Goal: Information Seeking & Learning: Find specific fact

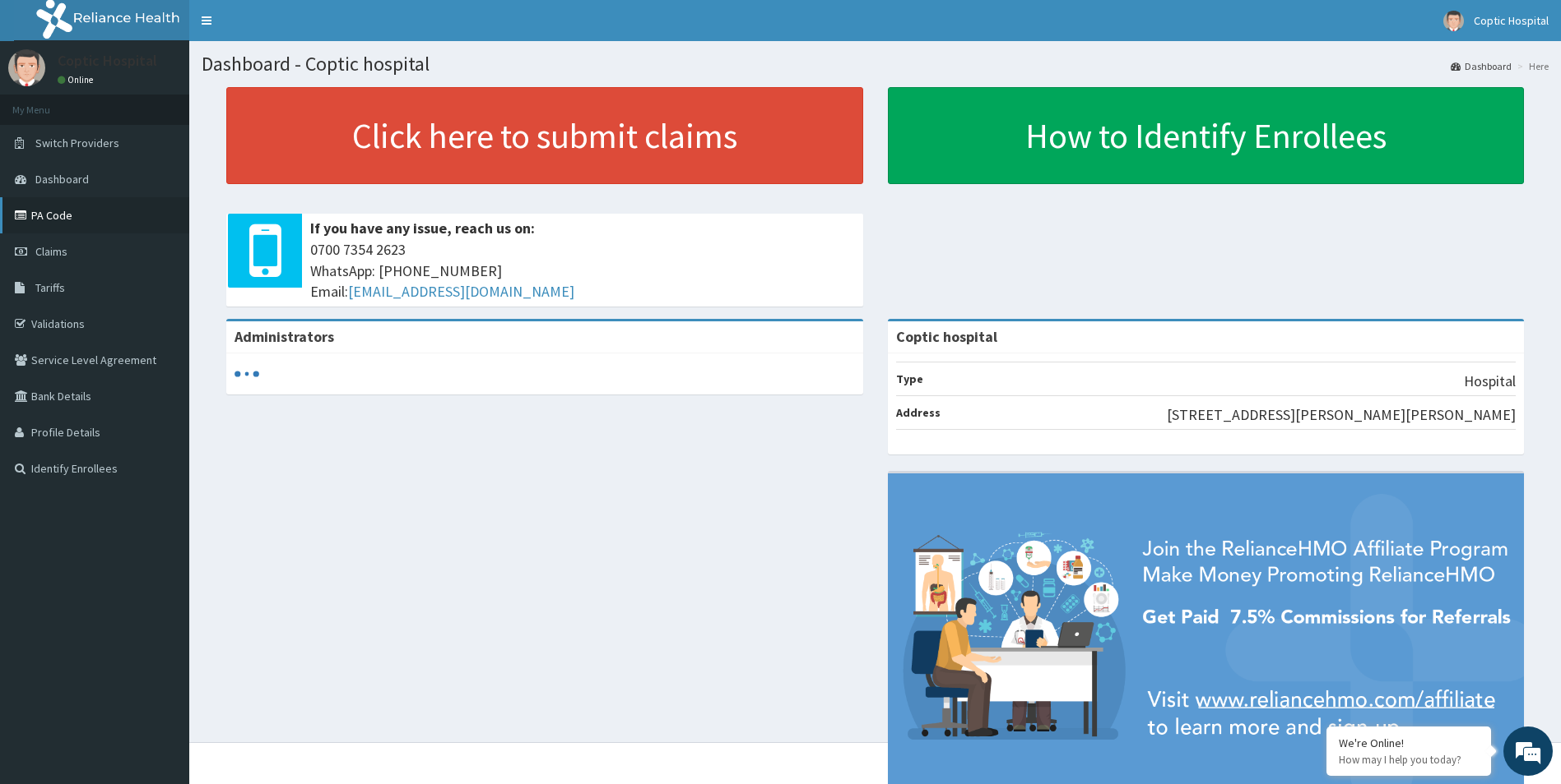
click at [76, 228] on link "PA Code" at bounding box center [94, 215] width 189 height 36
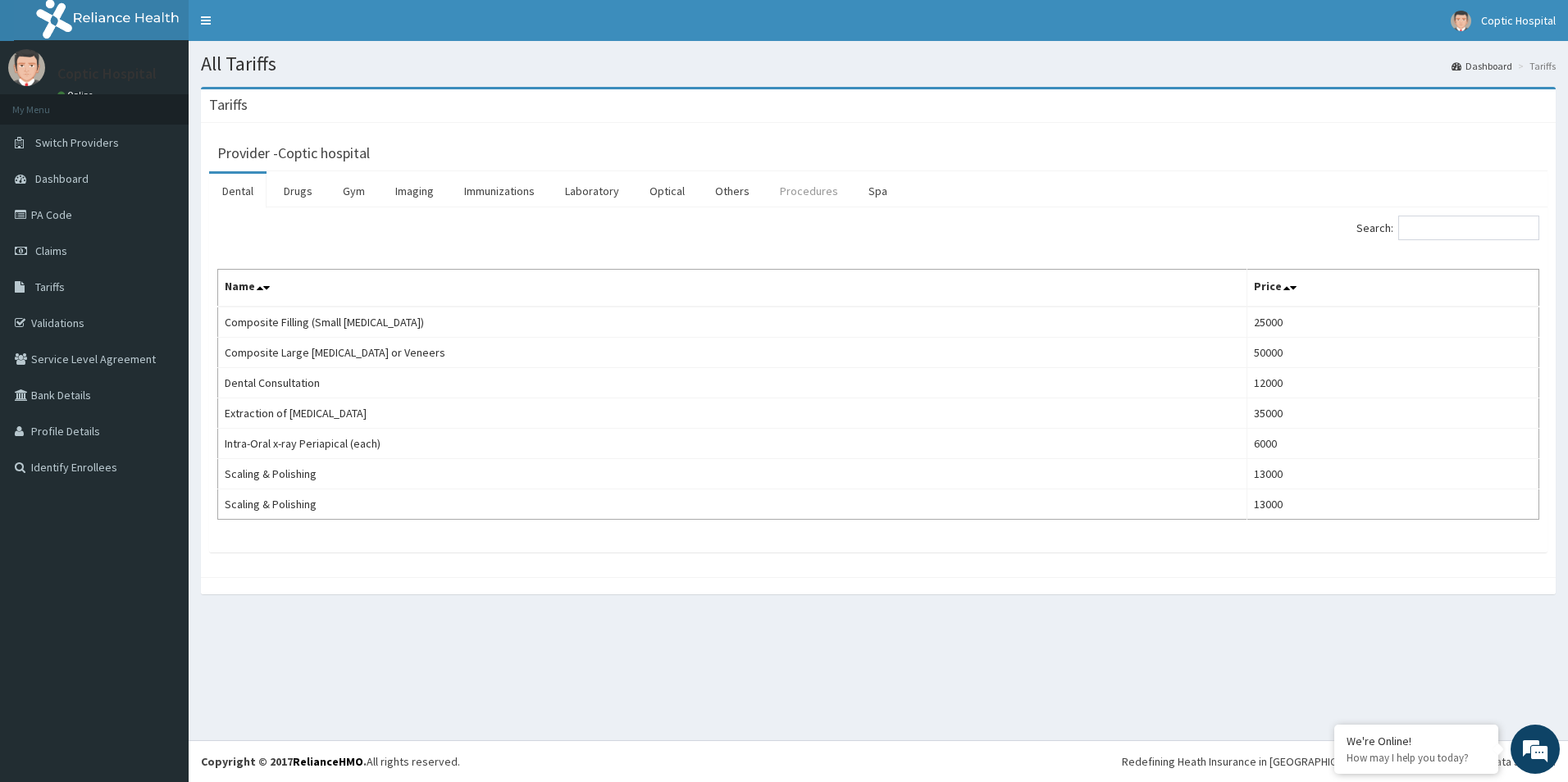
click at [792, 194] on link "Procedures" at bounding box center [809, 191] width 84 height 34
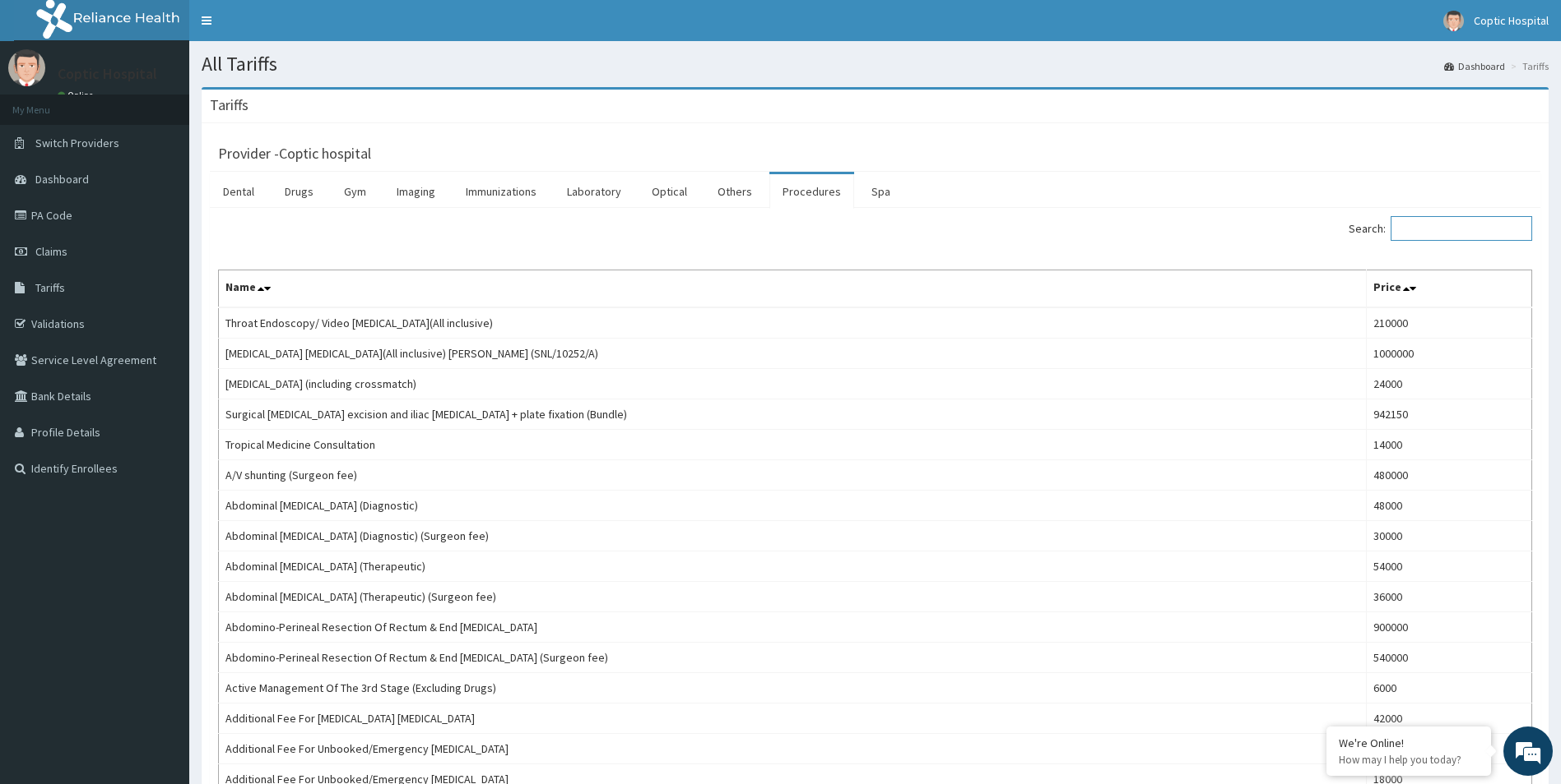
click at [1466, 231] on input "Search:" at bounding box center [1461, 228] width 141 height 25
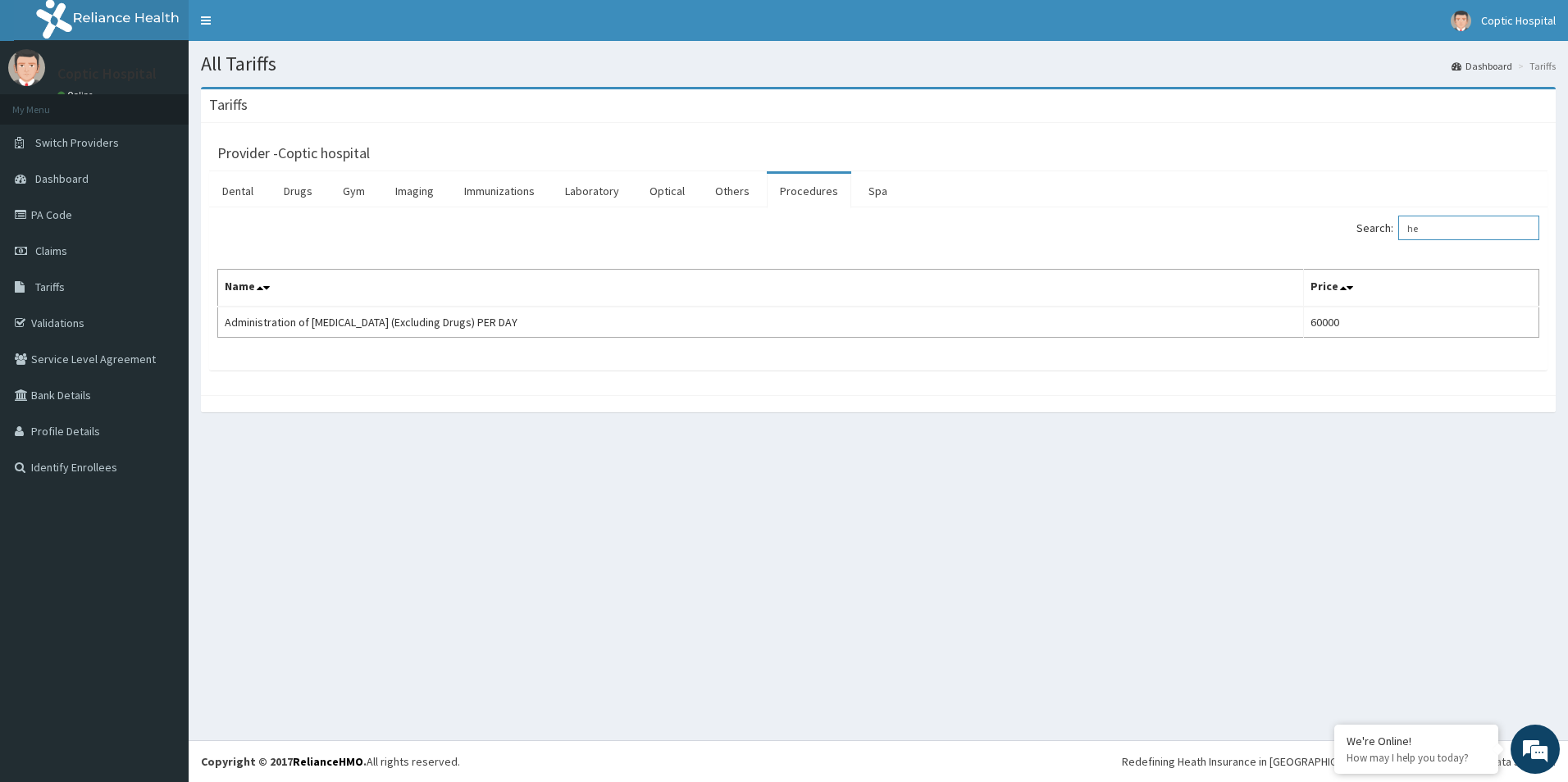
type input "h"
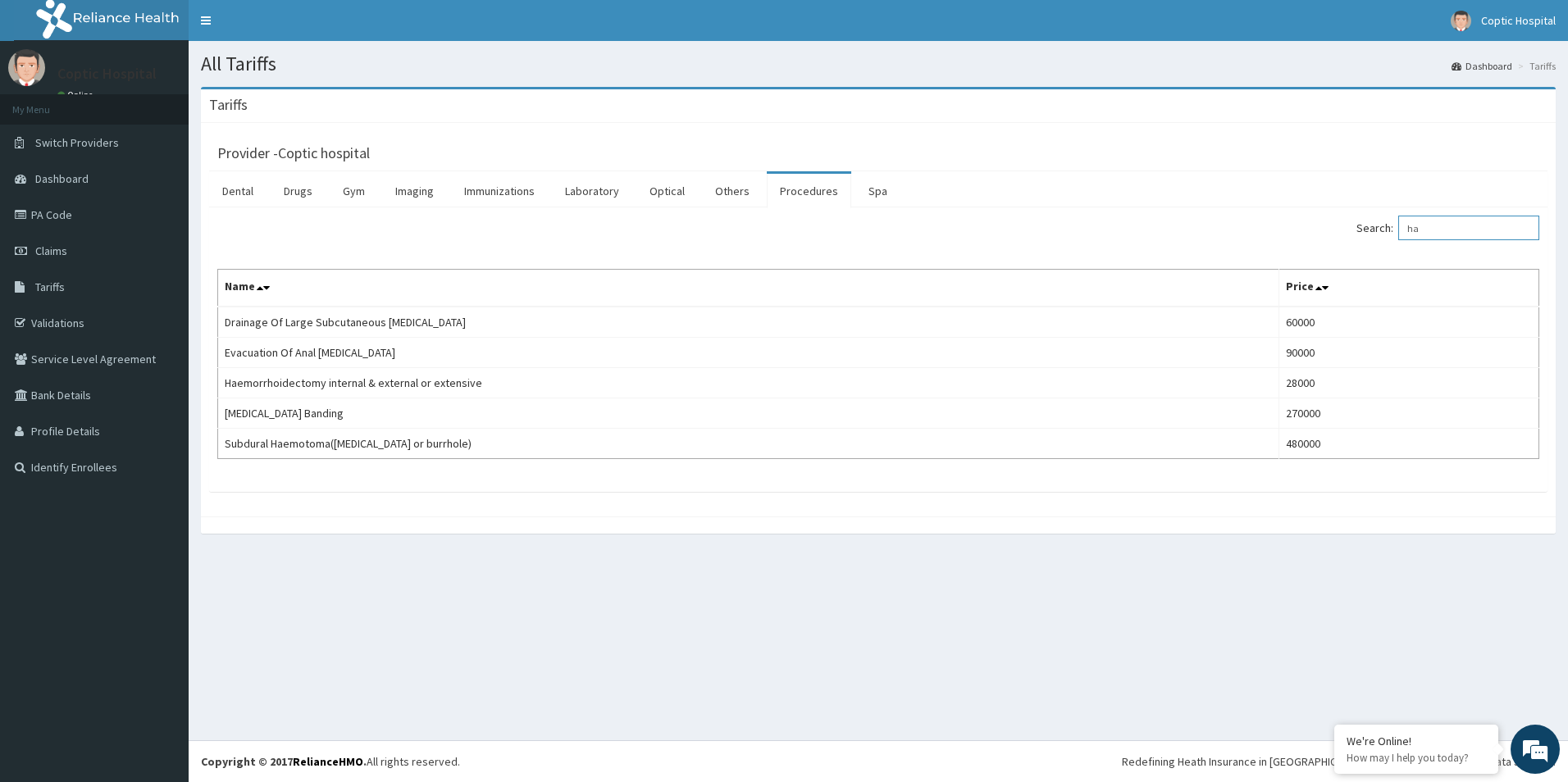
type input "h"
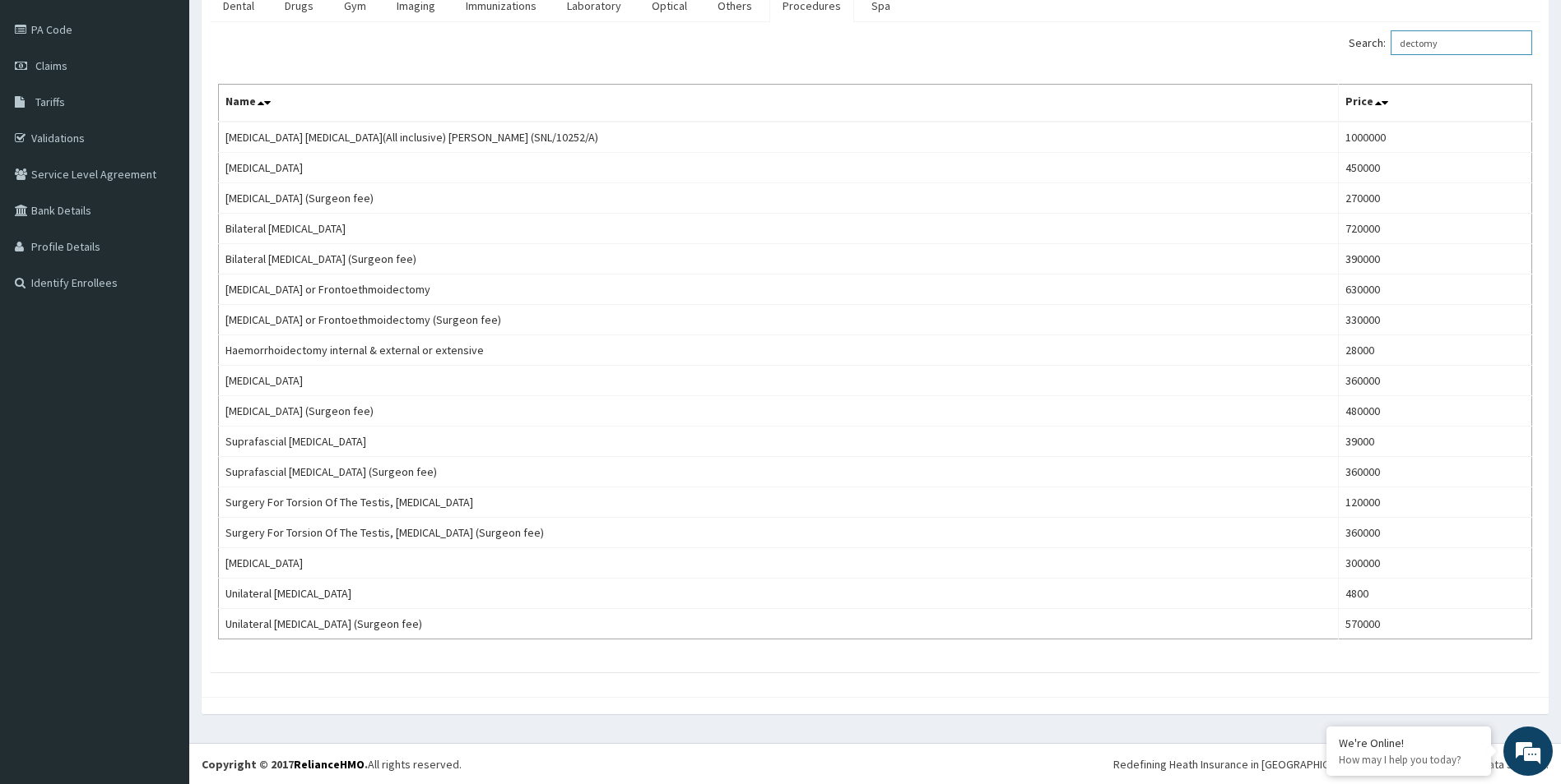
scroll to position [187, 0]
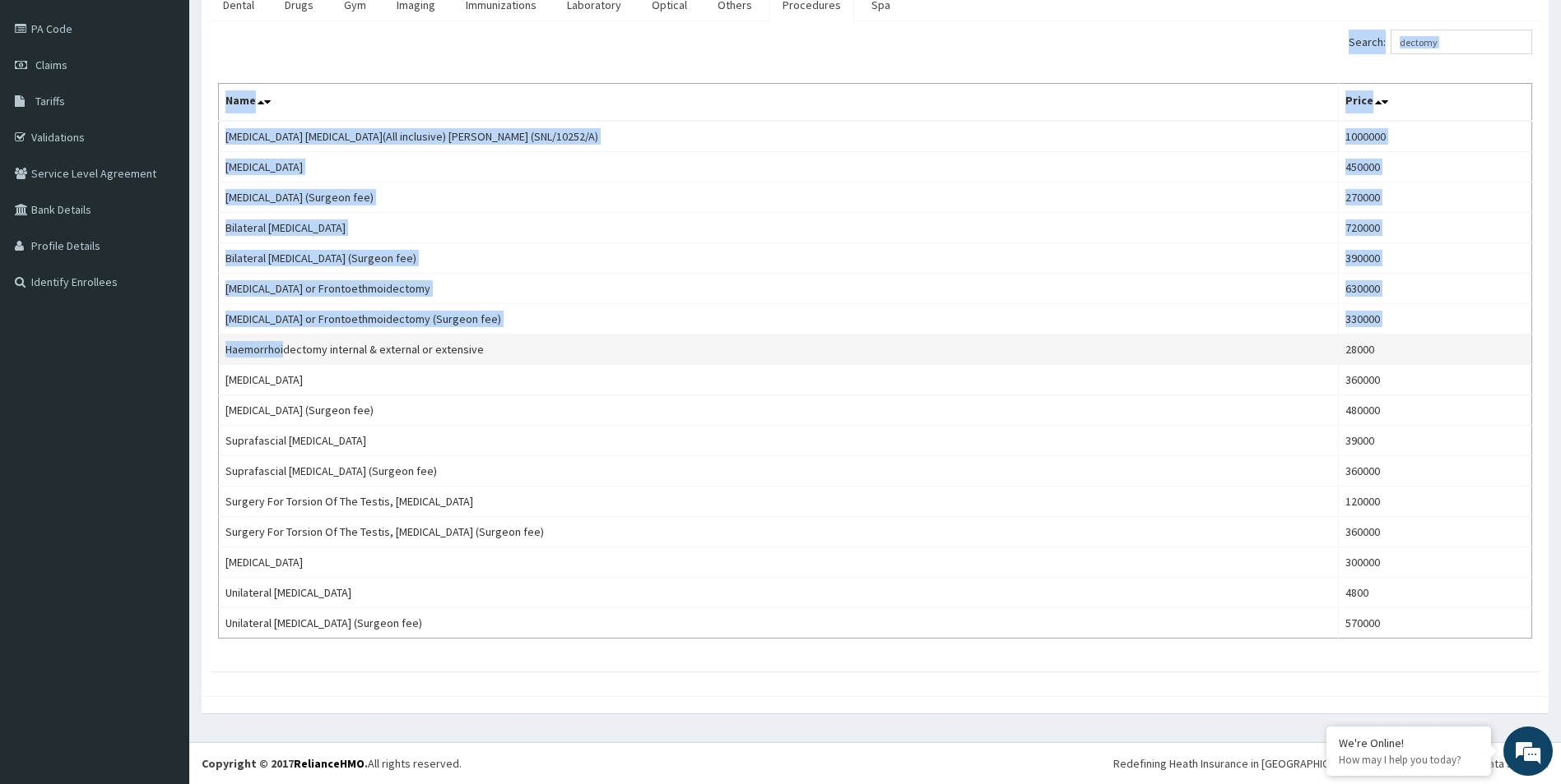
drag, startPoint x: 215, startPoint y: 351, endPoint x: 286, endPoint y: 347, distance: 71.1
click at [286, 347] on div "Search: dectomy Name Price APPENDECTOMY LAPAROSCOPIC(All inclusive) Philip Adey…" at bounding box center [875, 346] width 1331 height 650
click at [286, 347] on td "Haemorrhoidectomy internal & external or extensive" at bounding box center [778, 349] width 1120 height 30
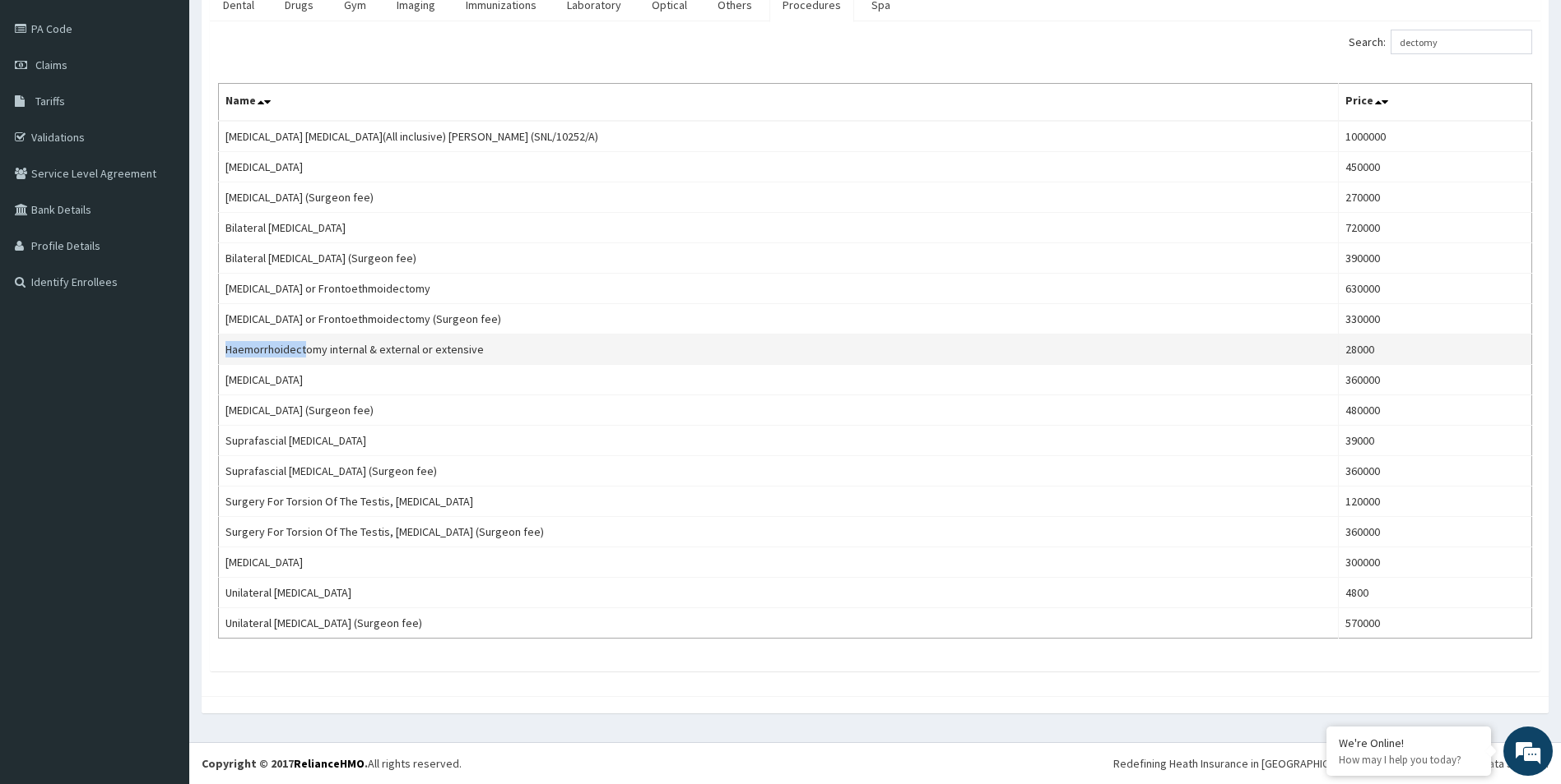
drag, startPoint x: 224, startPoint y: 351, endPoint x: 304, endPoint y: 350, distance: 80.0
click at [304, 350] on td "Haemorrhoidectomy internal & external or extensive" at bounding box center [778, 349] width 1120 height 30
copy td "Haemorrhoidect"
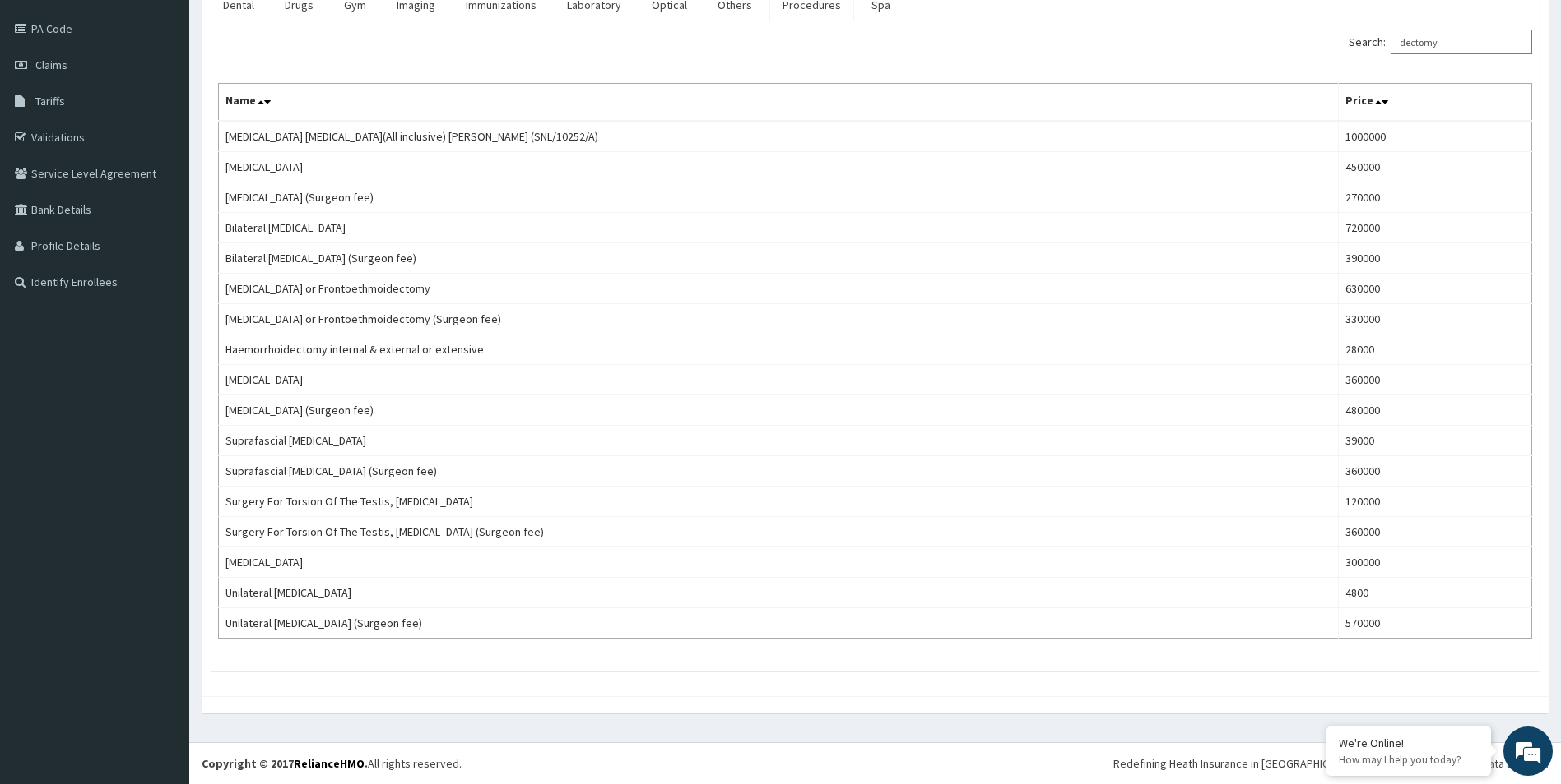
drag, startPoint x: 1484, startPoint y: 41, endPoint x: 1366, endPoint y: 62, distance: 119.9
click at [1367, 62] on div "Search: dectomy Name Price APPENDECTOMY LAPAROSCOPIC(All inclusive) Philip Adey…" at bounding box center [874, 334] width 1314 height 609
paste input "Haemorrhoidect"
type input "Haemorrhoidect"
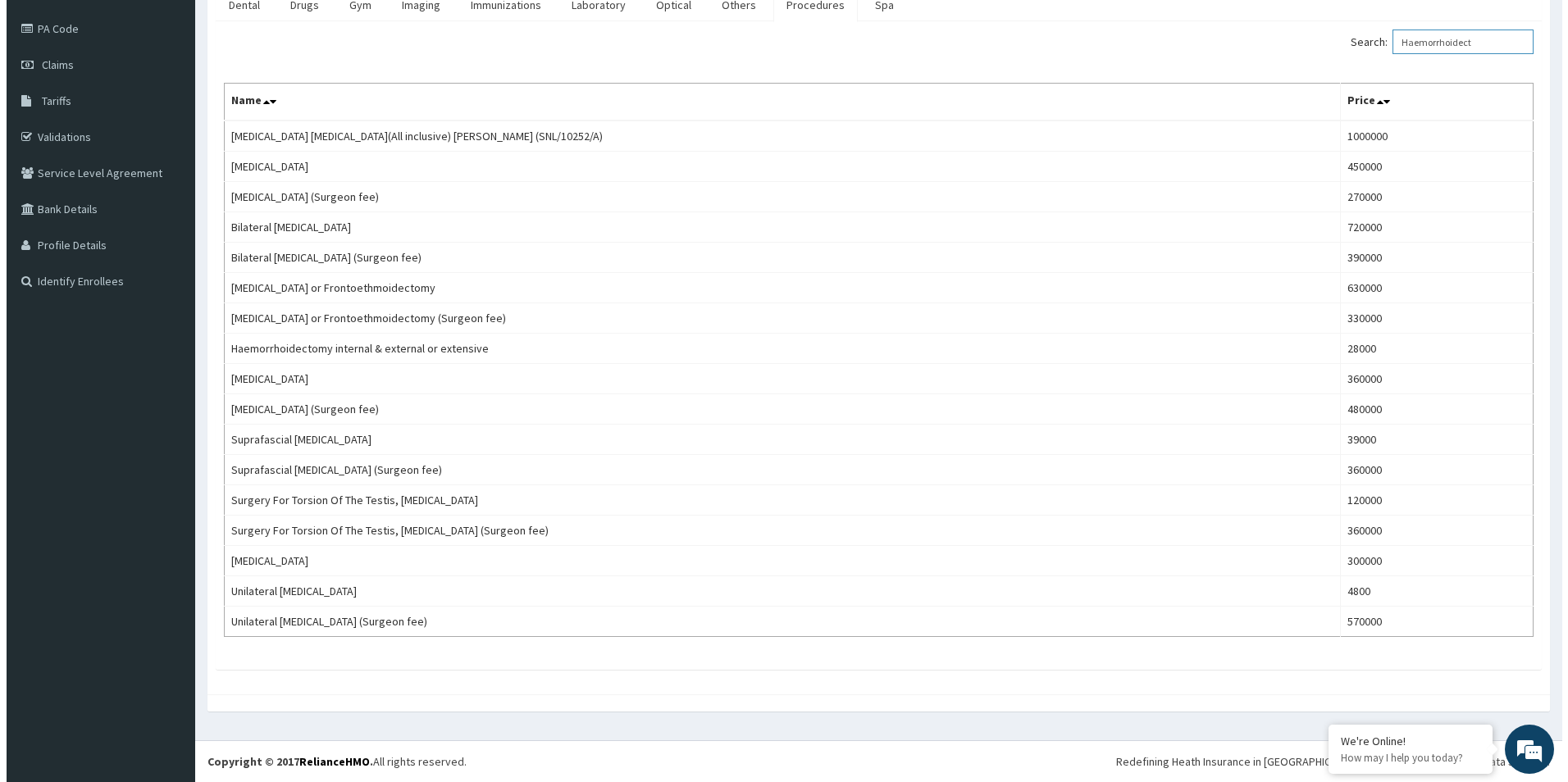
scroll to position [0, 0]
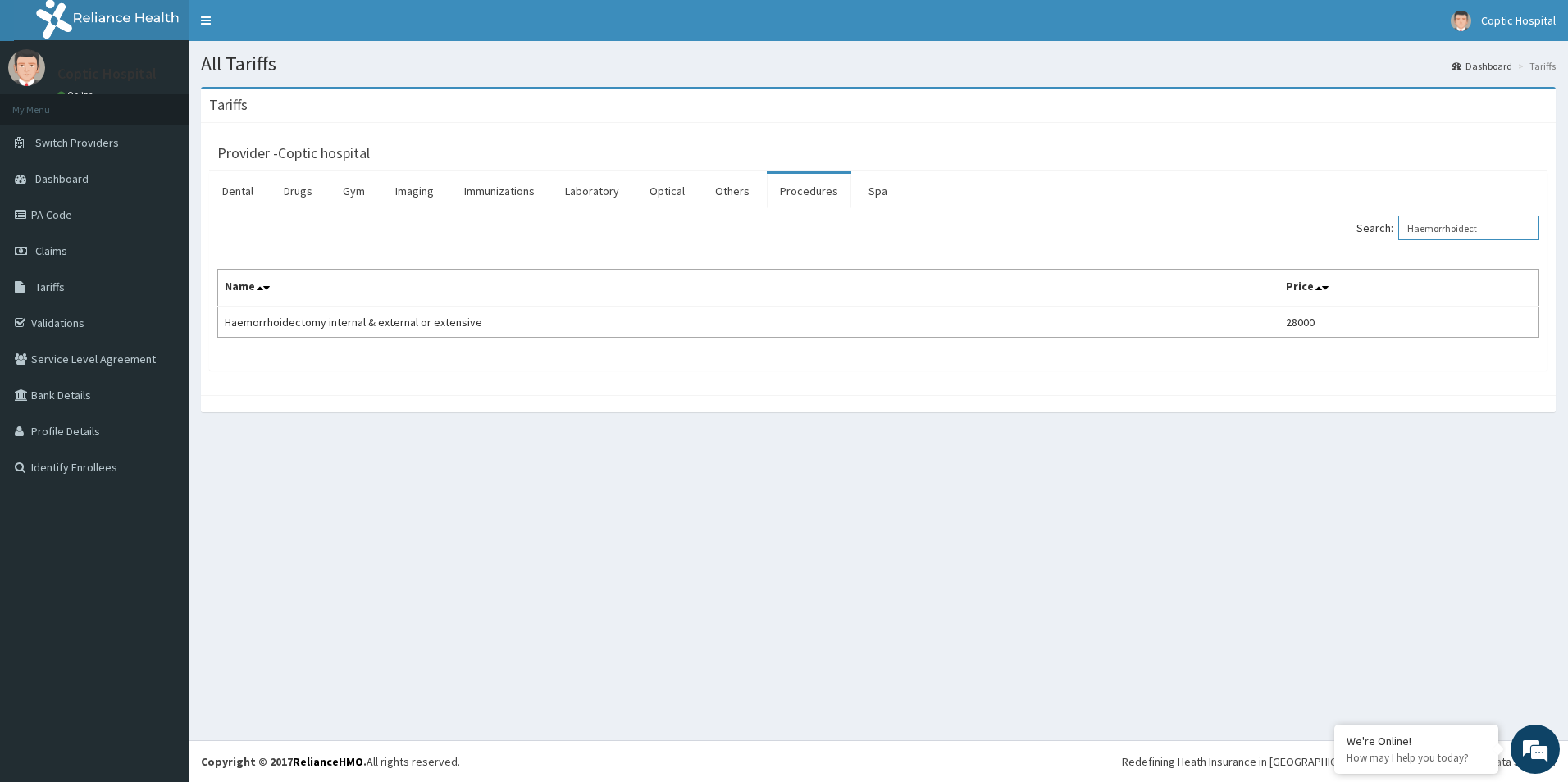
drag, startPoint x: 1509, startPoint y: 229, endPoint x: 1186, endPoint y: 252, distance: 323.8
click at [1297, 248] on div "Search: Haemorrhoidect Name Price Haemorrhoidectomy internal & external or exte…" at bounding box center [878, 276] width 1322 height 122
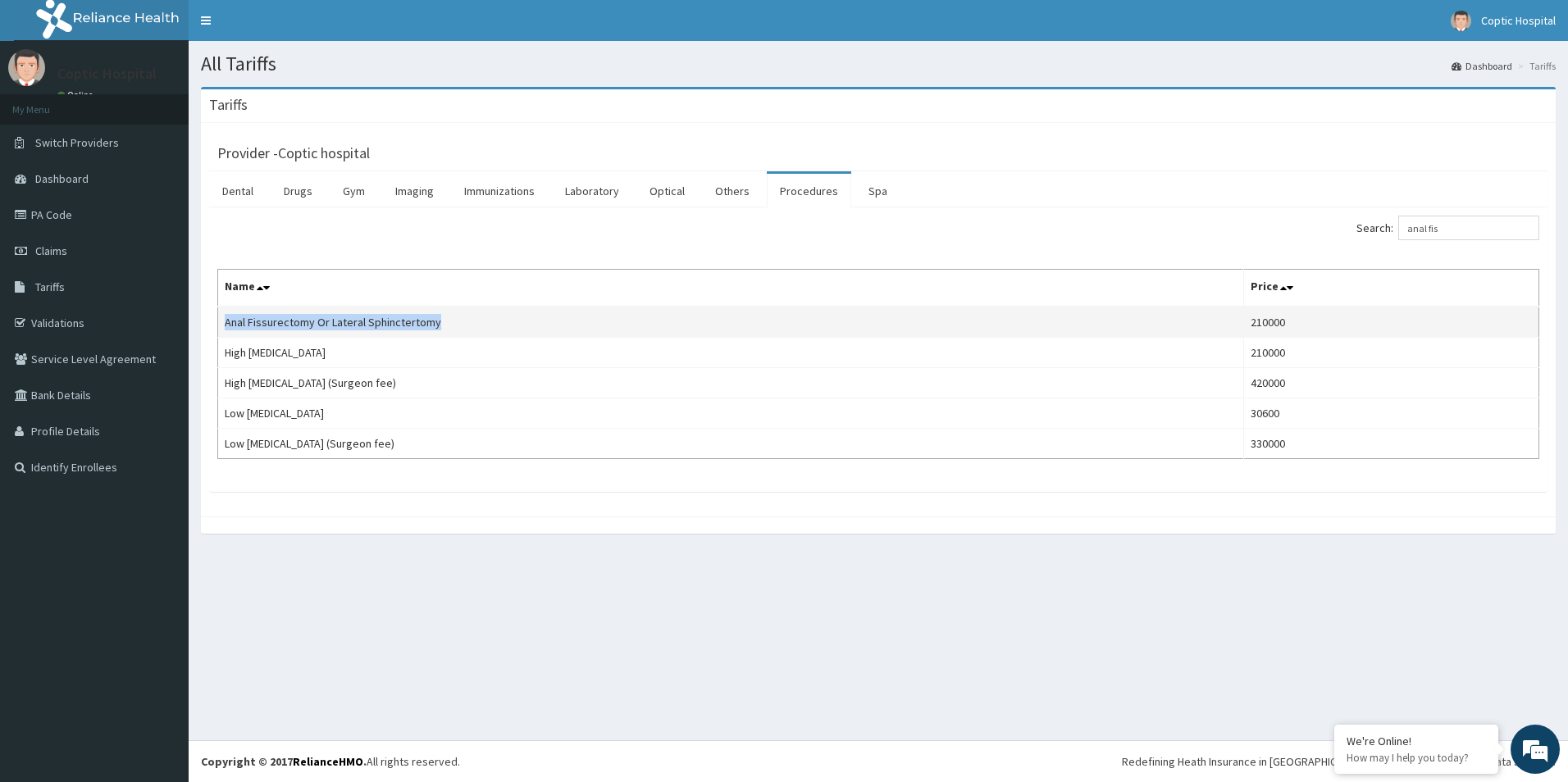
drag, startPoint x: 525, startPoint y: 317, endPoint x: 219, endPoint y: 329, distance: 306.2
click at [219, 329] on td "Anal Fissurectomy Or Lateral Sphinctertomy" at bounding box center [731, 322] width 1025 height 31
drag, startPoint x: 224, startPoint y: 325, endPoint x: 1295, endPoint y: 322, distance: 1071.0
click at [1295, 322] on tr "Anal Fissurectomy Or Lateral Sphinctertomy 210000" at bounding box center [879, 322] width 1321 height 31
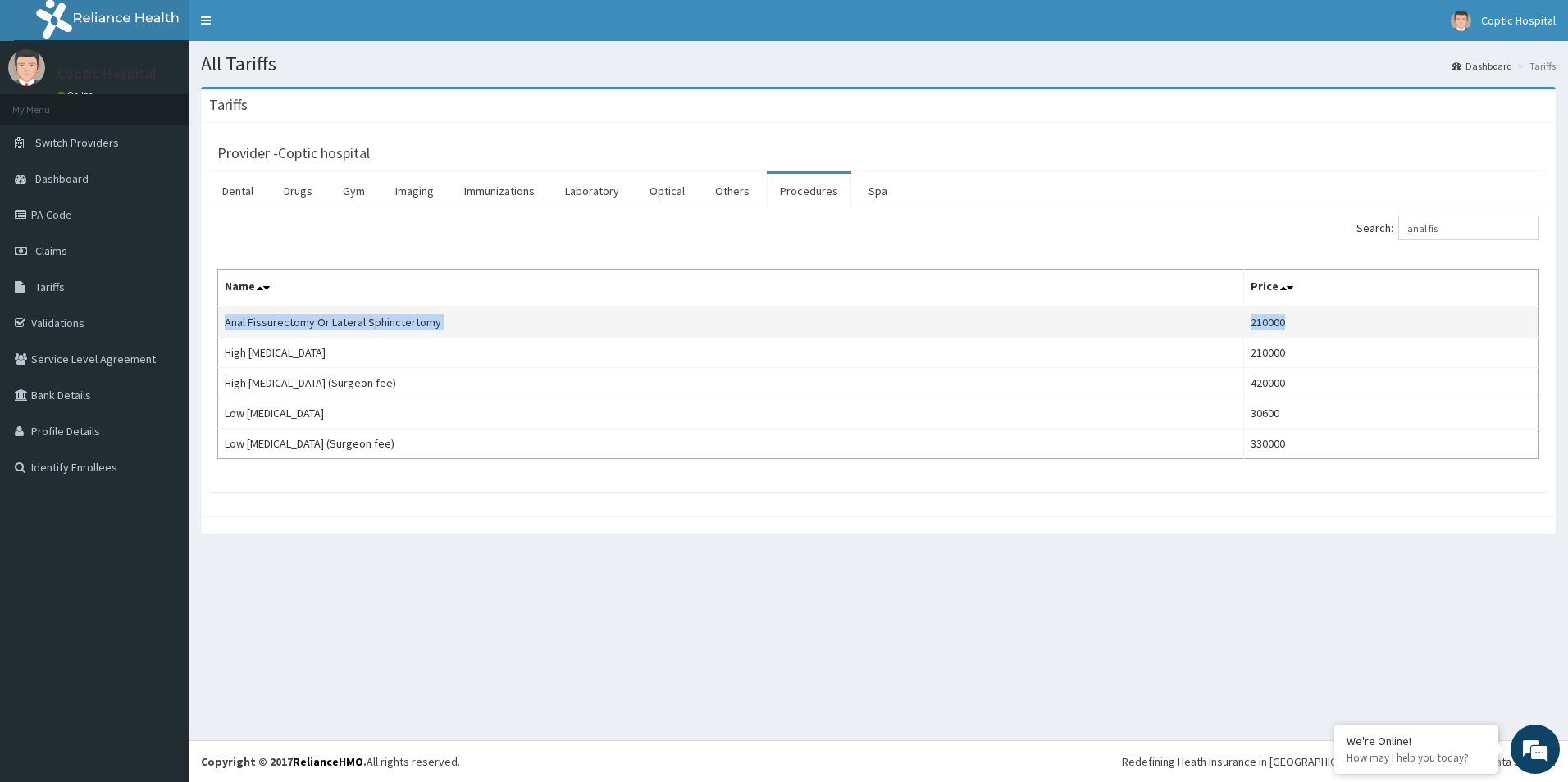
copy tr "Anal Fissurectomy Or Lateral Sphinctertomy 210000"
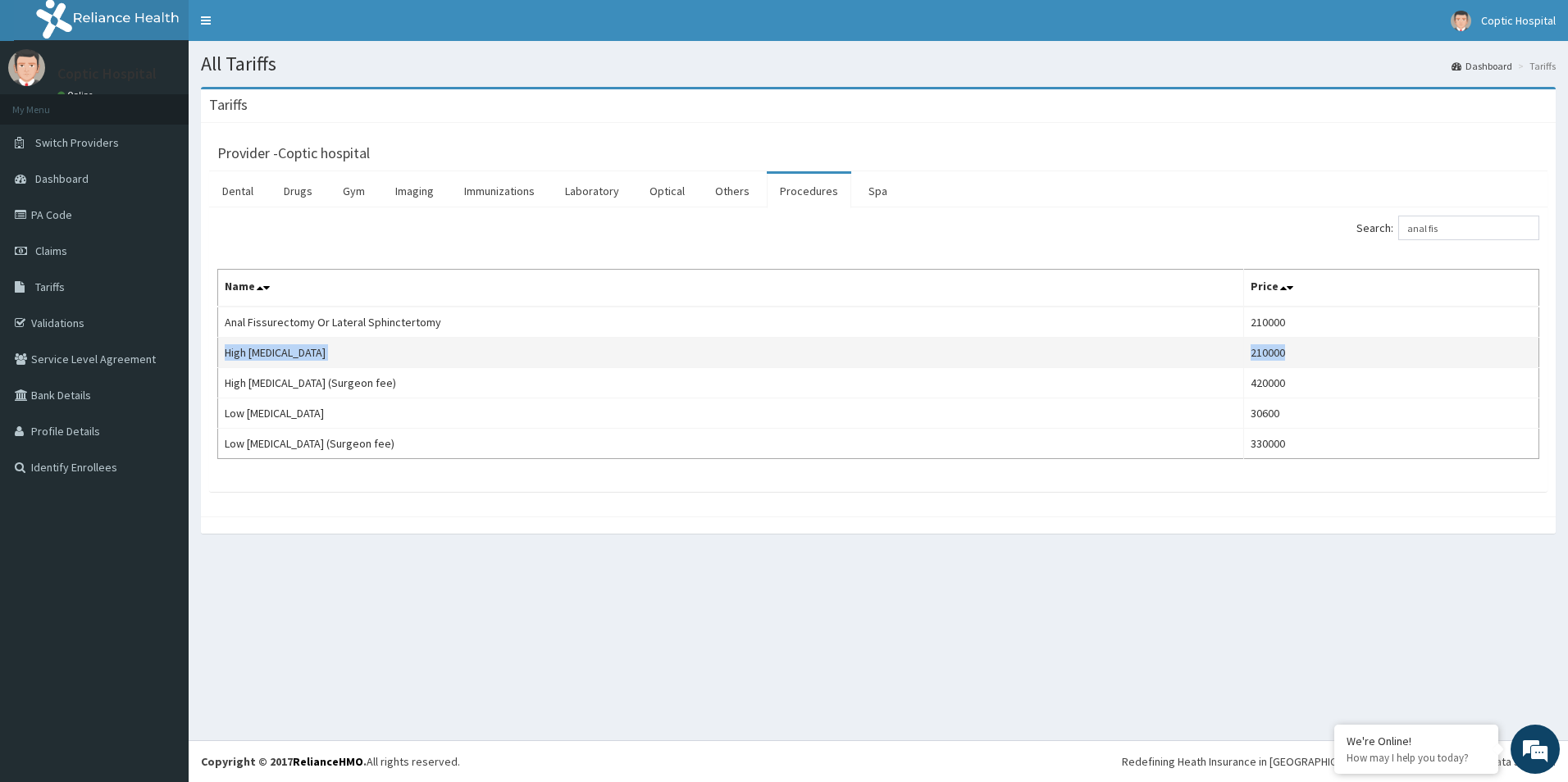
drag, startPoint x: 224, startPoint y: 362, endPoint x: 1325, endPoint y: 363, distance: 1101.0
click at [1325, 363] on tr "High Anal Fistulectomy 210000" at bounding box center [879, 353] width 1321 height 30
copy tr "High Anal Fistulectomy 210000"
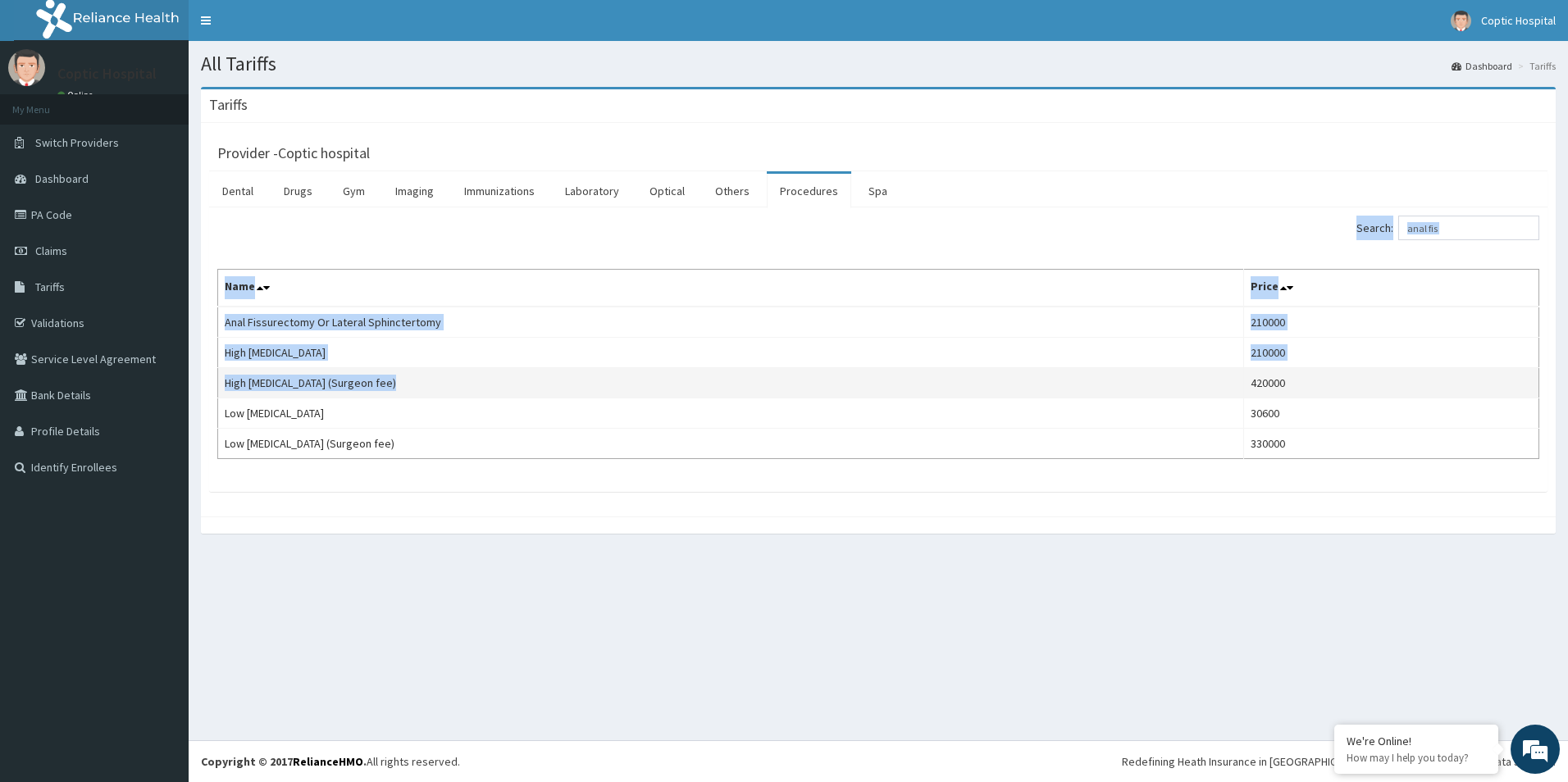
drag, startPoint x: 215, startPoint y: 391, endPoint x: 389, endPoint y: 391, distance: 174.0
click at [389, 391] on div "Search: anal fis Name Price Anal Fissurectomy Or Lateral Sphinctertomy 210000 H…" at bounding box center [879, 350] width 1338 height 285
click at [389, 391] on td "High Anal Fistulectomy (Surgeon fee)" at bounding box center [731, 384] width 1025 height 30
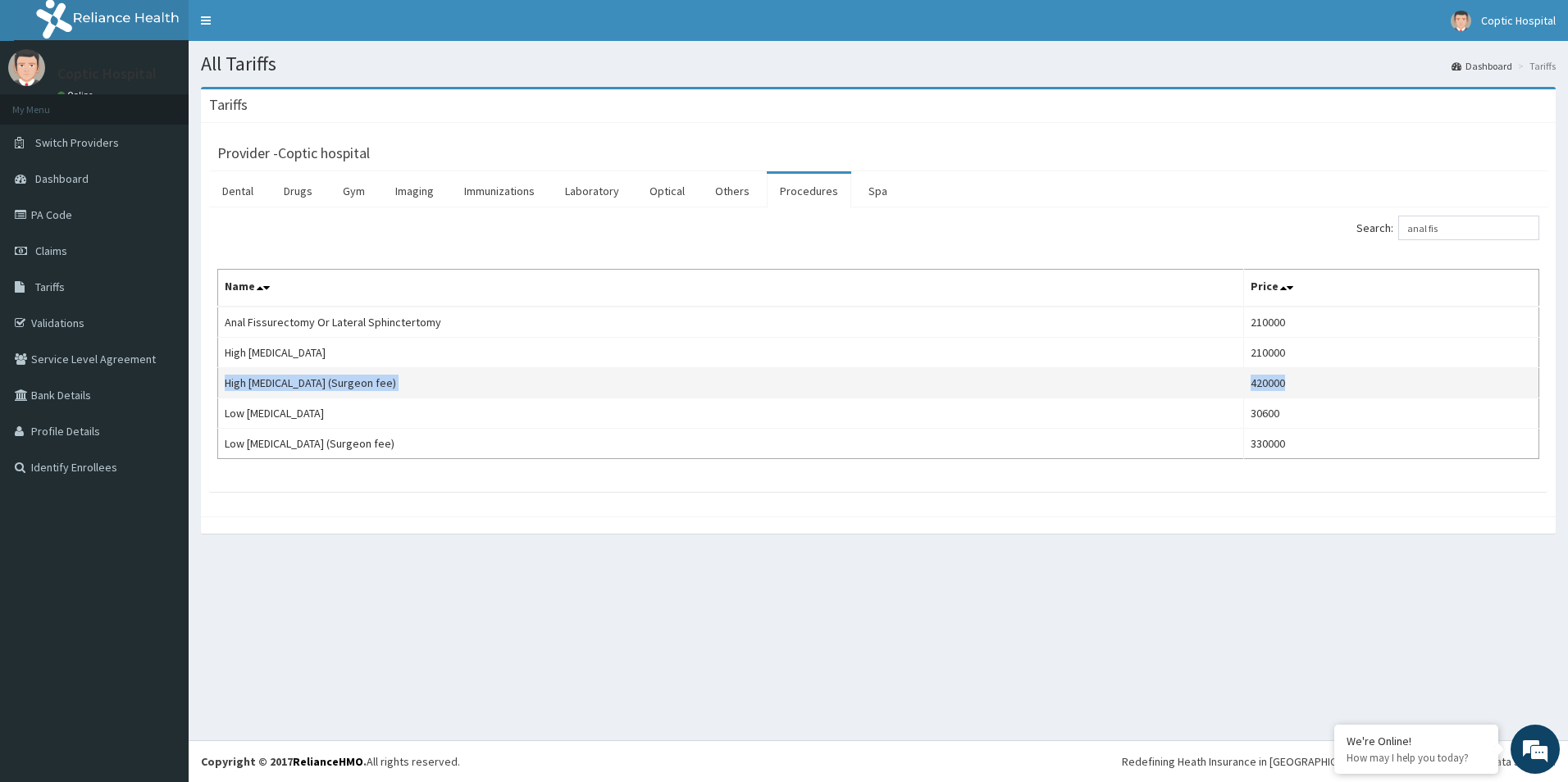
drag, startPoint x: 226, startPoint y: 387, endPoint x: 1317, endPoint y: 391, distance: 1091.0
click at [1317, 391] on tr "High Anal Fistulectomy (Surgeon fee) 420000" at bounding box center [879, 384] width 1321 height 30
copy tr "High Anal Fistulectomy (Surgeon fee) 420000"
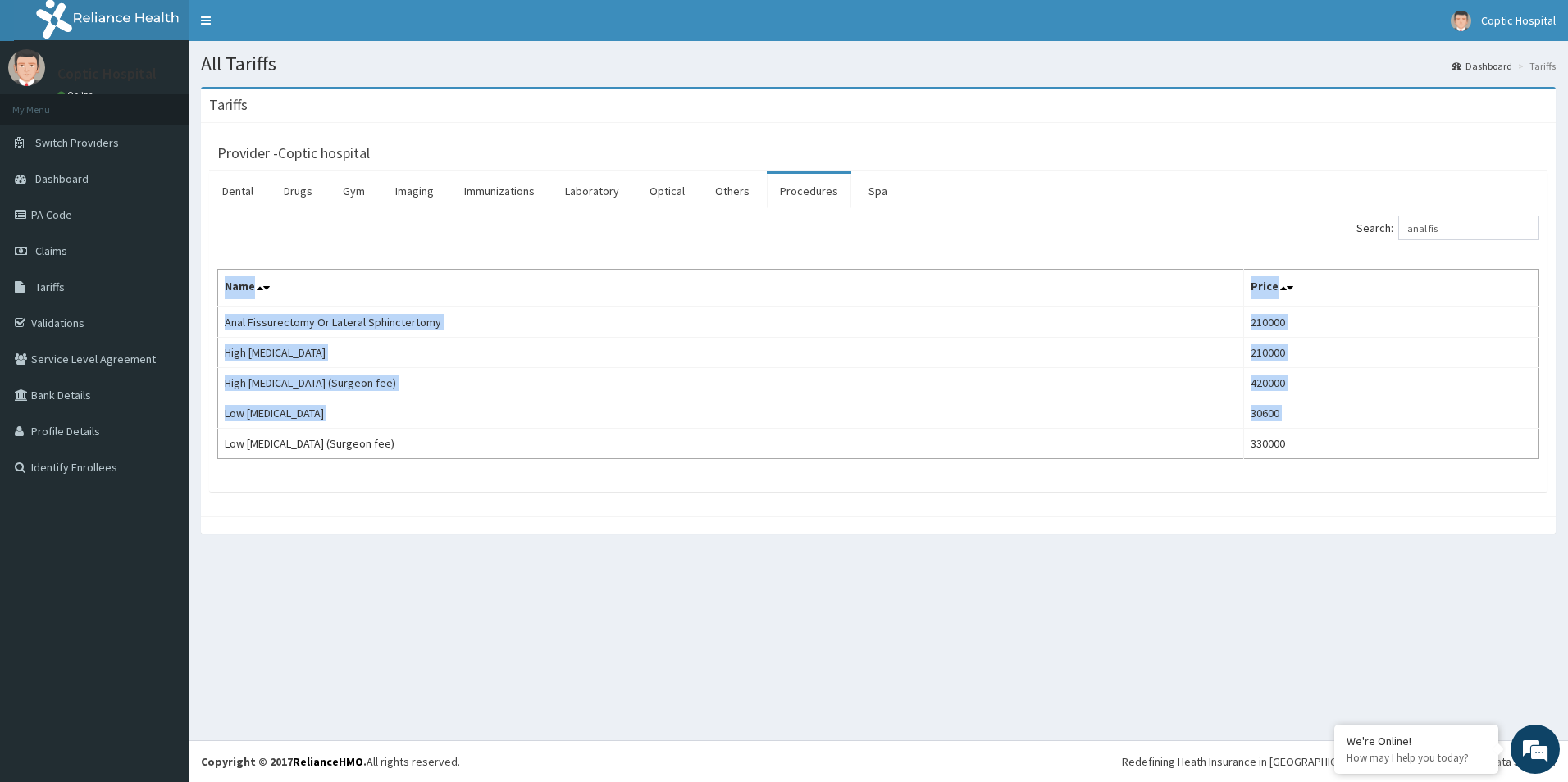
drag, startPoint x: 218, startPoint y: 451, endPoint x: 1291, endPoint y: 460, distance: 1073.0
click at [1291, 460] on div "Search: anal fis Name Price Anal Fissurectomy Or Lateral Sphinctertomy 210000 H…" at bounding box center [879, 350] width 1338 height 285
copy table "Name Price Anal Fissurectomy Or Lateral Sphinctertomy 210000 High Anal Fistulec…"
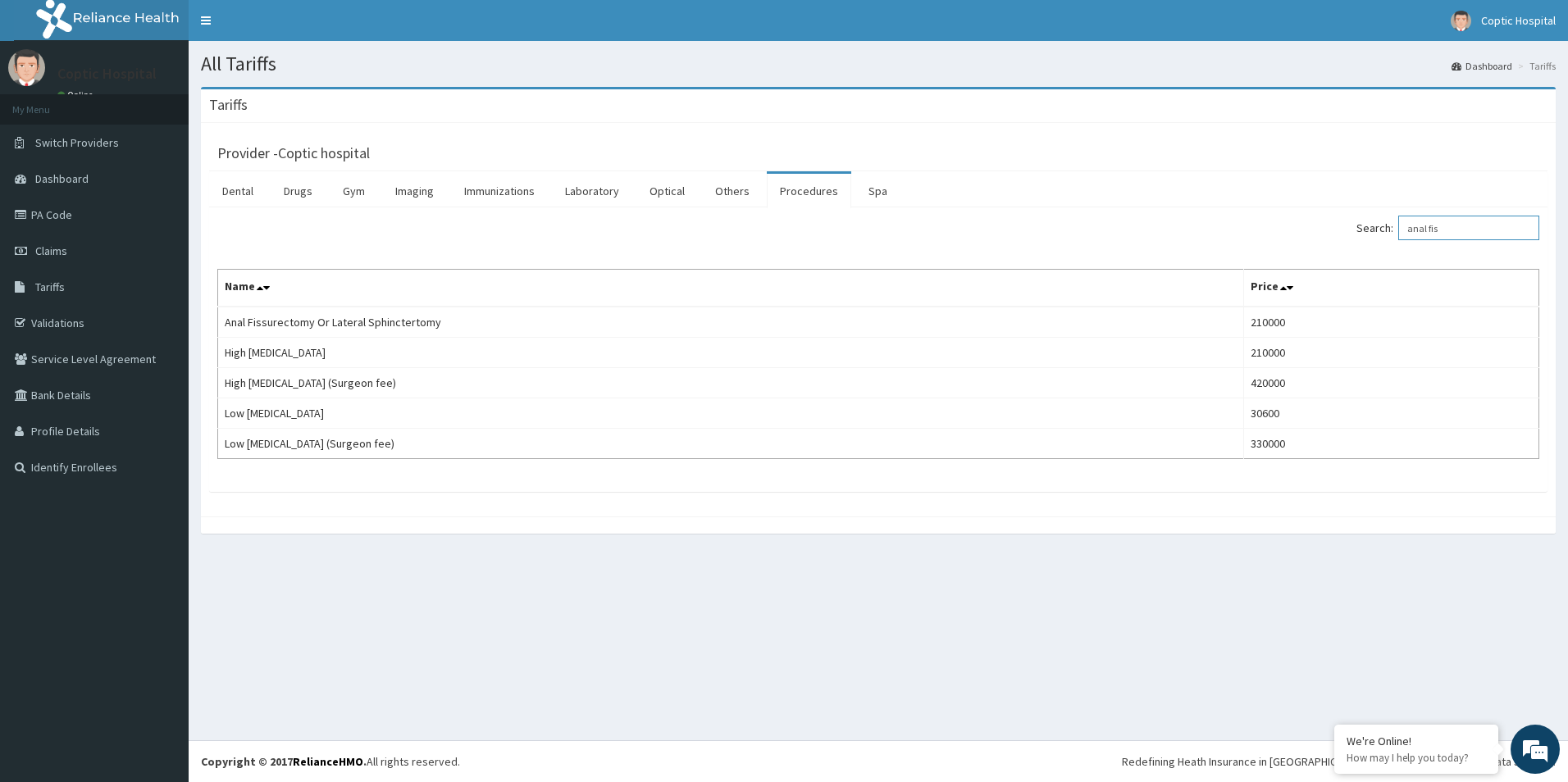
click at [1462, 233] on input "anal fis" at bounding box center [1469, 228] width 141 height 25
drag, startPoint x: 1471, startPoint y: 231, endPoint x: 1151, endPoint y: 256, distance: 321.0
click at [1306, 249] on div "Search: anal fis Name Price Anal Fissurectomy Or Lateral Sphinctertomy 210000 H…" at bounding box center [878, 337] width 1322 height 244
click at [398, 490] on div "Search: anal fis Name Price Anal Fissurectomy Or Lateral Sphinctertomy 210000 H…" at bounding box center [879, 350] width 1338 height 285
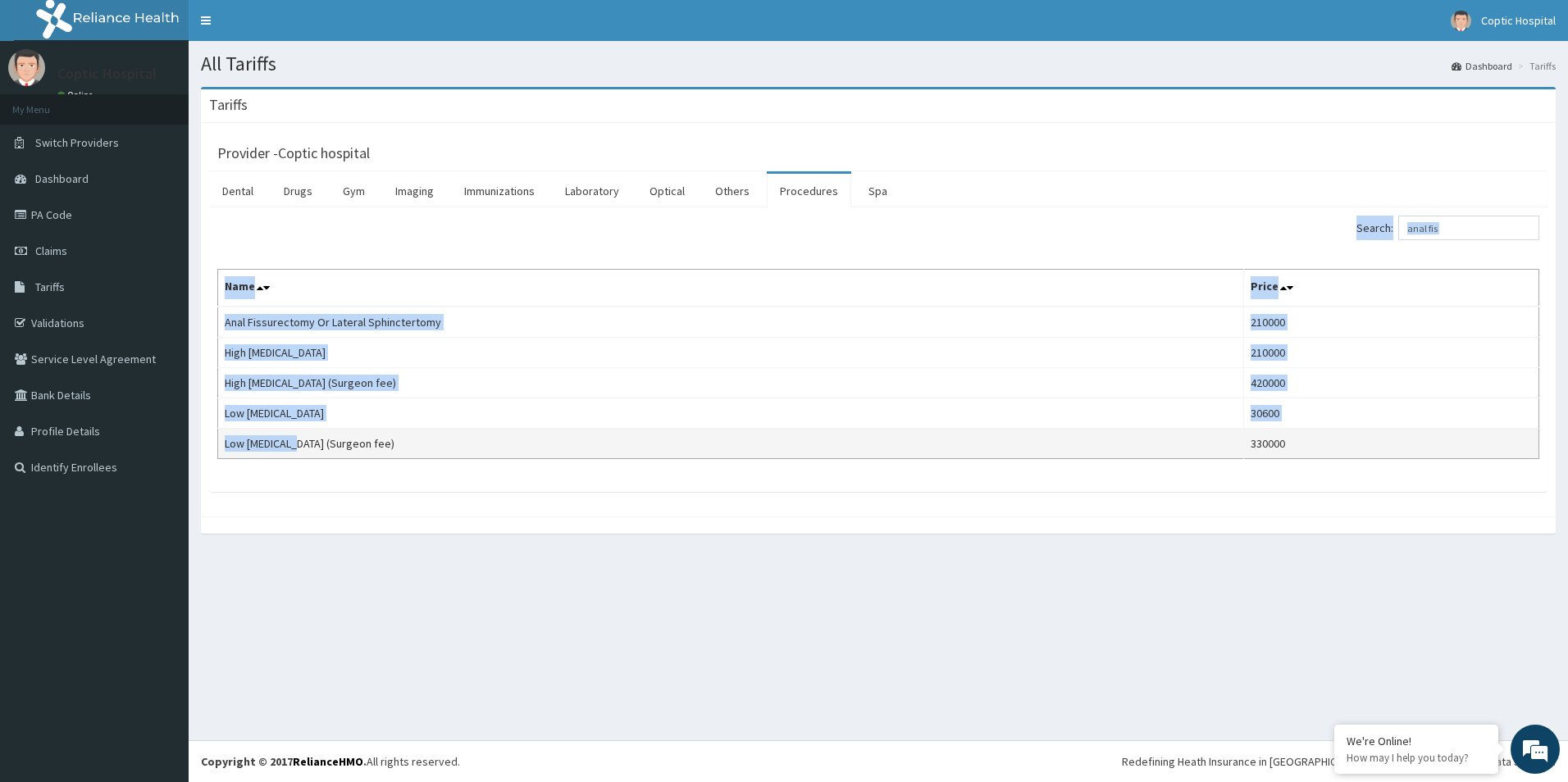
drag, startPoint x: 220, startPoint y: 449, endPoint x: 288, endPoint y: 449, distance: 68.0
click at [288, 449] on div "Search: anal fis Name Price Anal Fissurectomy Or Lateral Sphinctertomy 210000 H…" at bounding box center [879, 350] width 1338 height 285
click at [288, 449] on td "Low Anal Fistulectomy (Surgeon fee)" at bounding box center [731, 444] width 1025 height 30
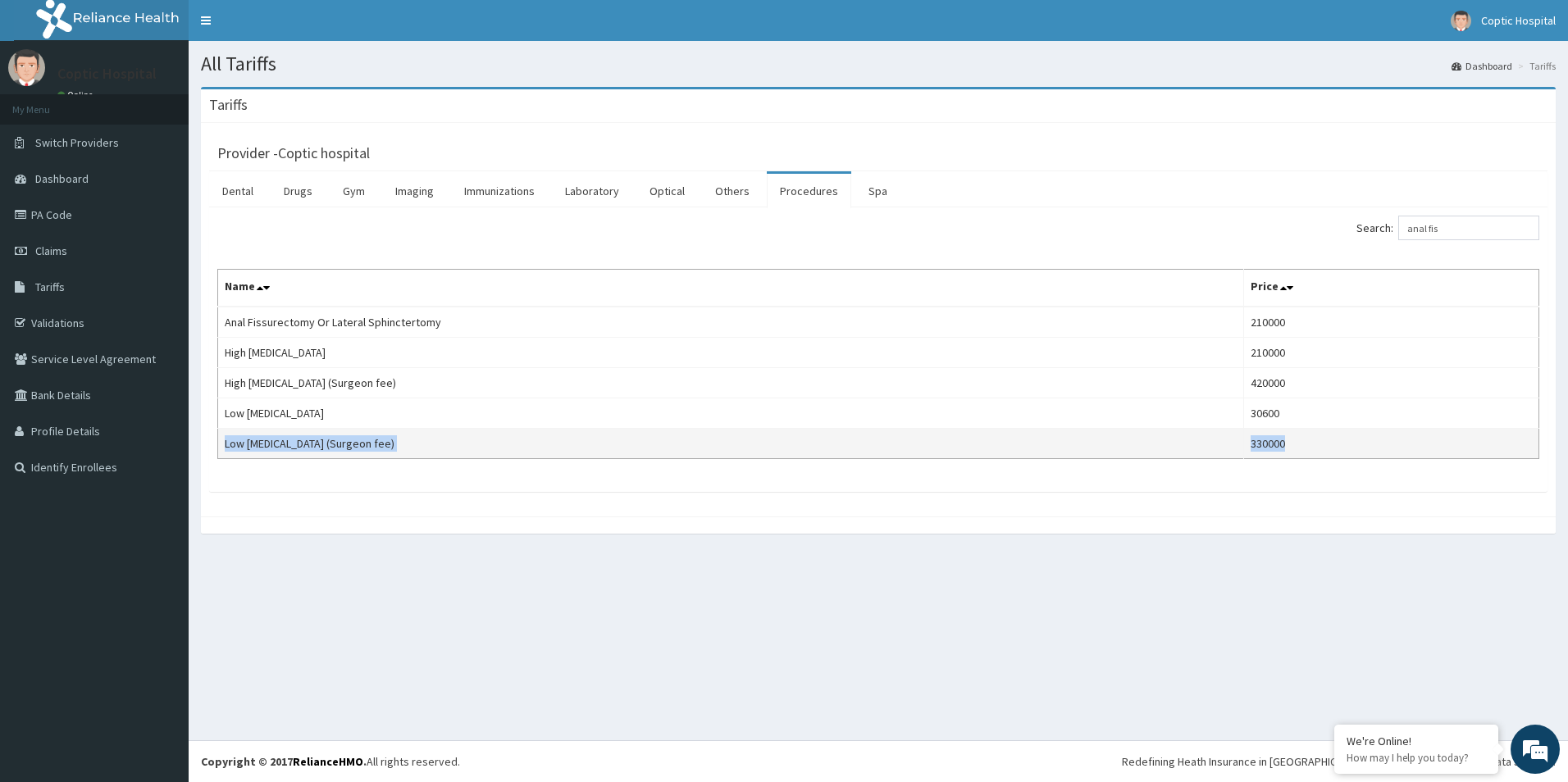
drag, startPoint x: 237, startPoint y: 448, endPoint x: 1323, endPoint y: 432, distance: 1086.1
click at [1323, 432] on tr "Low Anal Fistulectomy (Surgeon fee) 330000" at bounding box center [879, 444] width 1321 height 30
copy tr "Low Anal Fistulectomy (Surgeon fee) 330000"
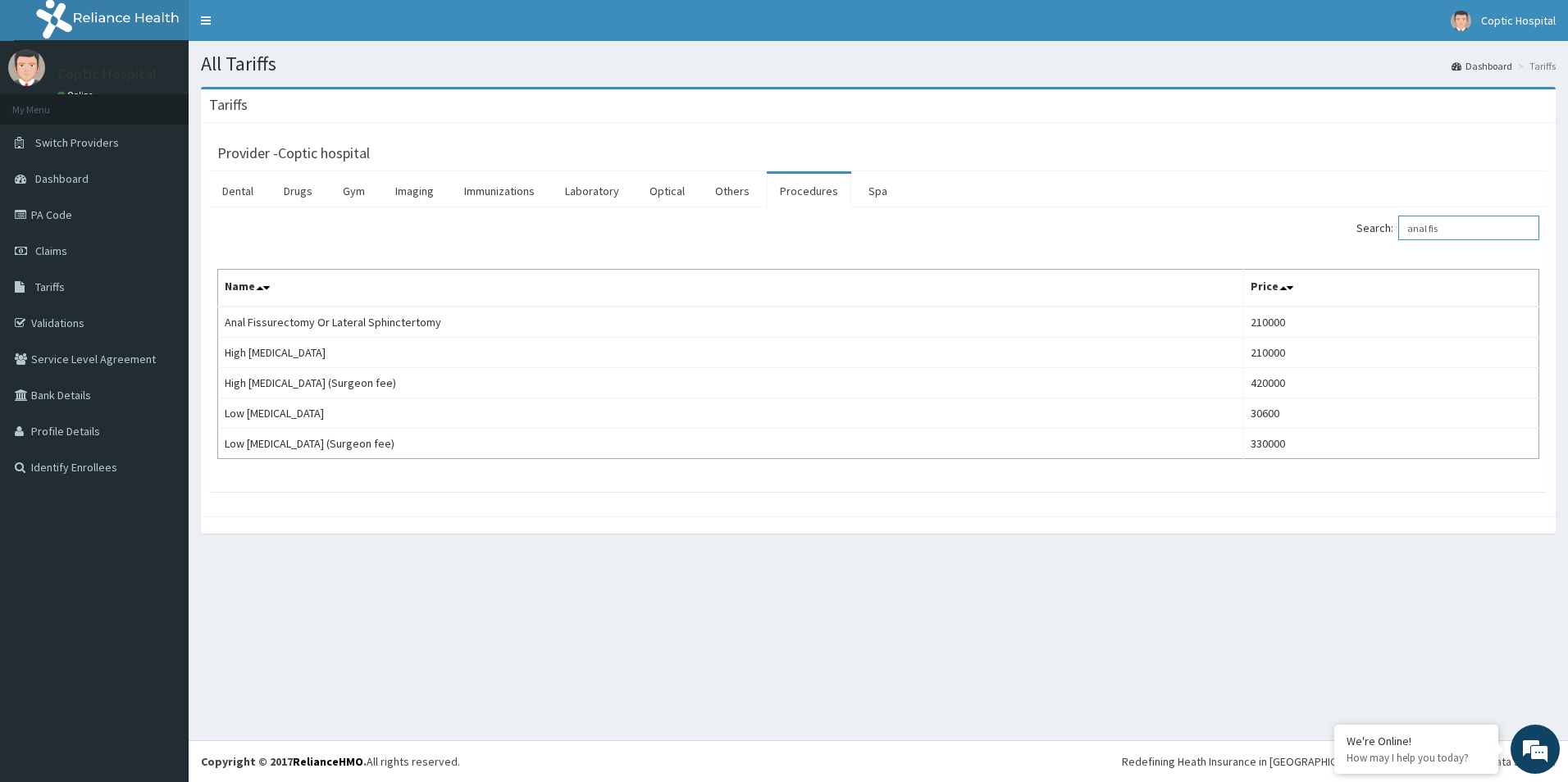
drag, startPoint x: 1463, startPoint y: 233, endPoint x: 1316, endPoint y: 245, distance: 147.5
click at [1316, 245] on div "Search: anal fis" at bounding box center [1214, 230] width 648 height 29
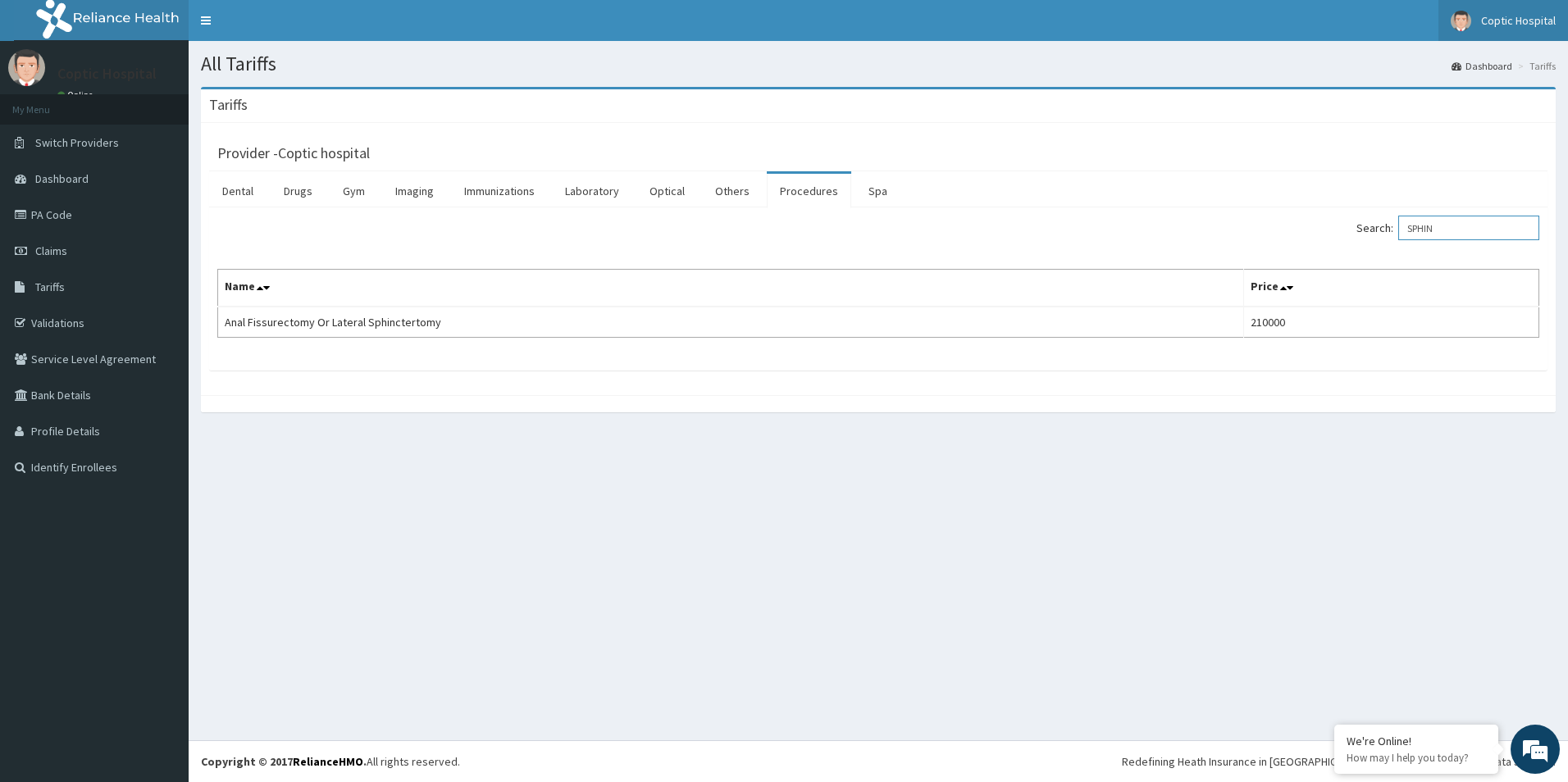
type input "SPHIN"
drag, startPoint x: 1483, startPoint y: 230, endPoint x: 1323, endPoint y: 250, distance: 161.2
click at [1323, 250] on div "Search: SPHIN Name Price Anal Fissurectomy Or Lateral Sphinctertomy 210000" at bounding box center [878, 276] width 1322 height 122
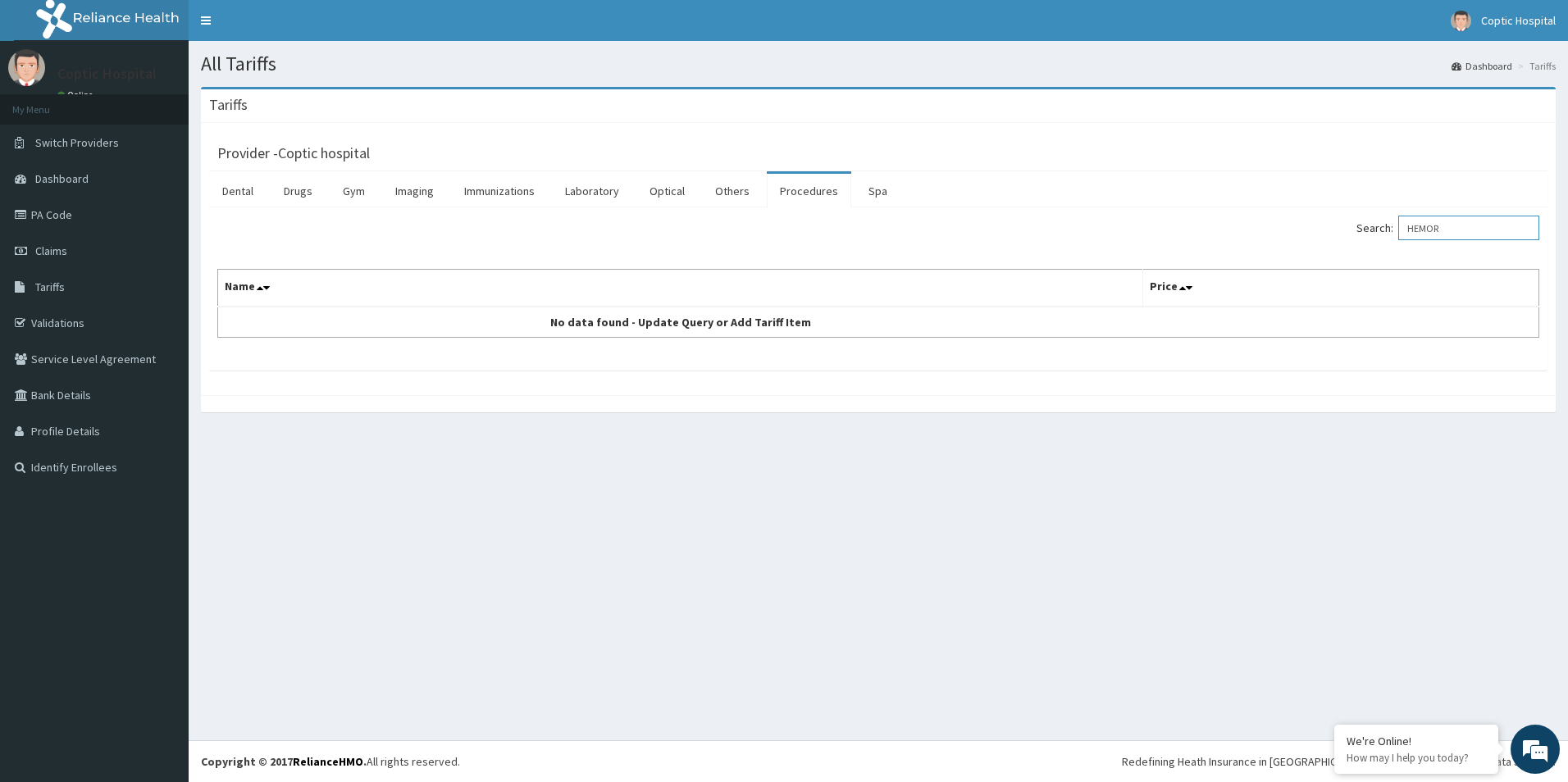
type input "HEMOR"
